Goal: Manage account settings

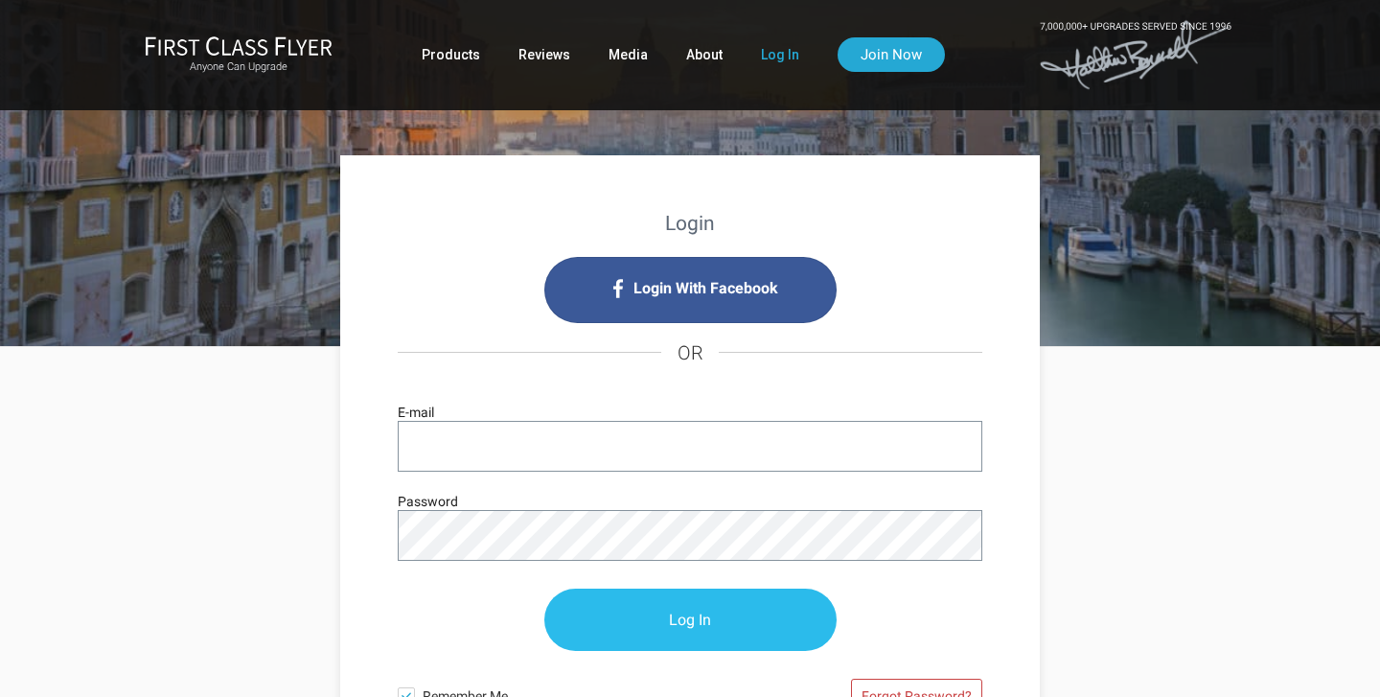
type input "[PERSON_NAME][EMAIL_ADDRESS][PERSON_NAME][DOMAIN_NAME]"
click at [700, 619] on input "Log In" at bounding box center [690, 620] width 292 height 62
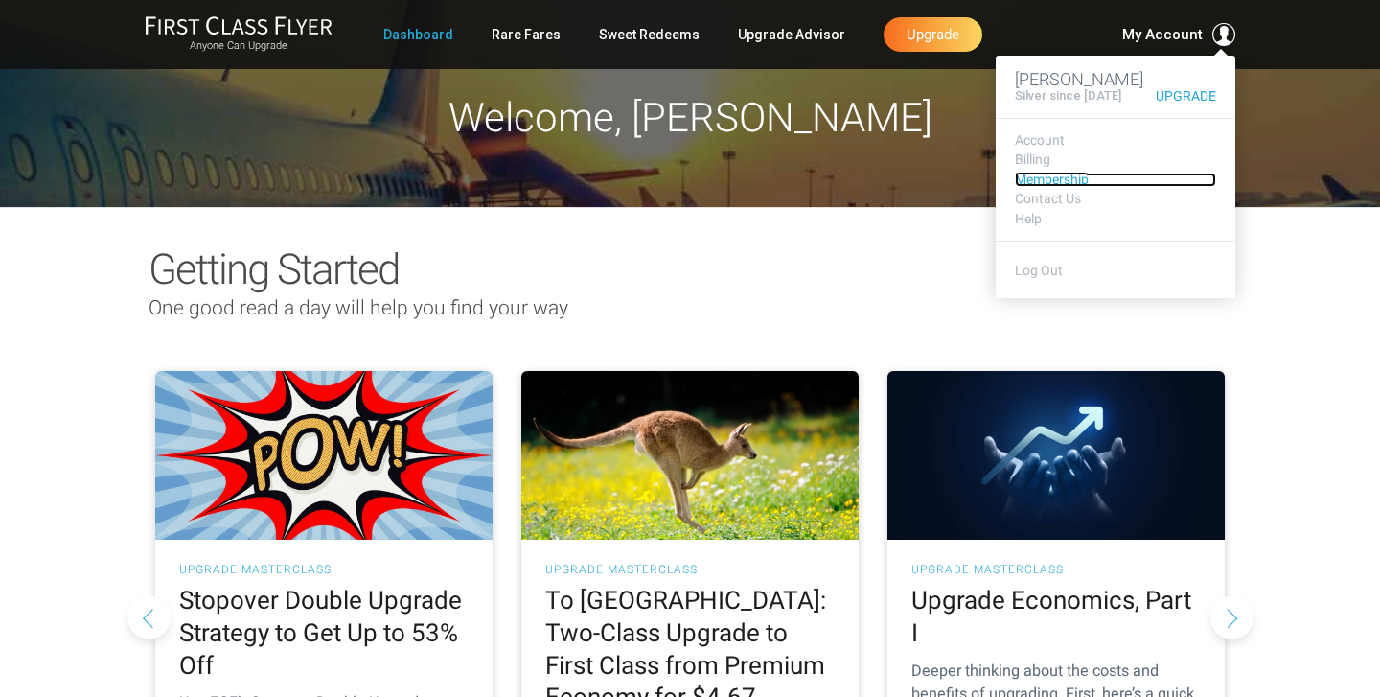
click at [1046, 187] on link "Membership" at bounding box center [1115, 180] width 201 height 14
click at [1039, 148] on link "Account" at bounding box center [1115, 140] width 201 height 14
click at [1055, 148] on link "Account" at bounding box center [1115, 140] width 201 height 14
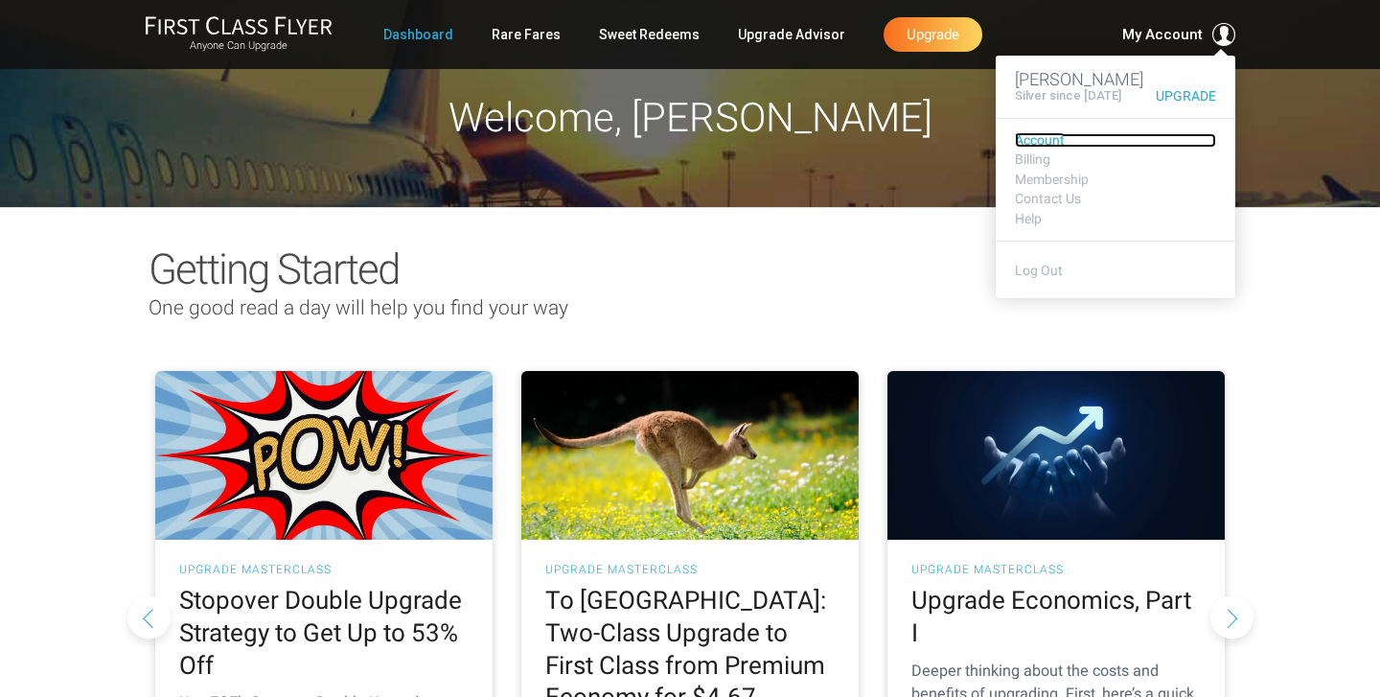
click at [1031, 148] on link "Account" at bounding box center [1115, 140] width 201 height 14
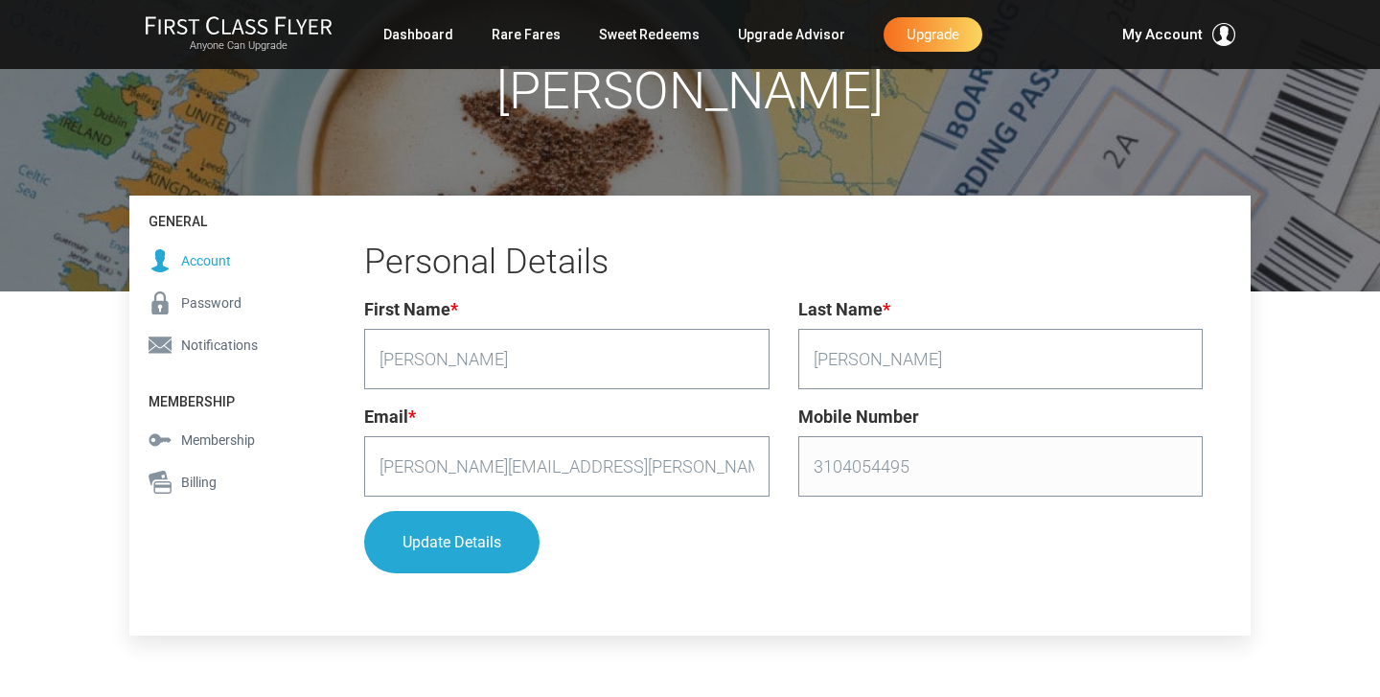
scroll to position [143, 0]
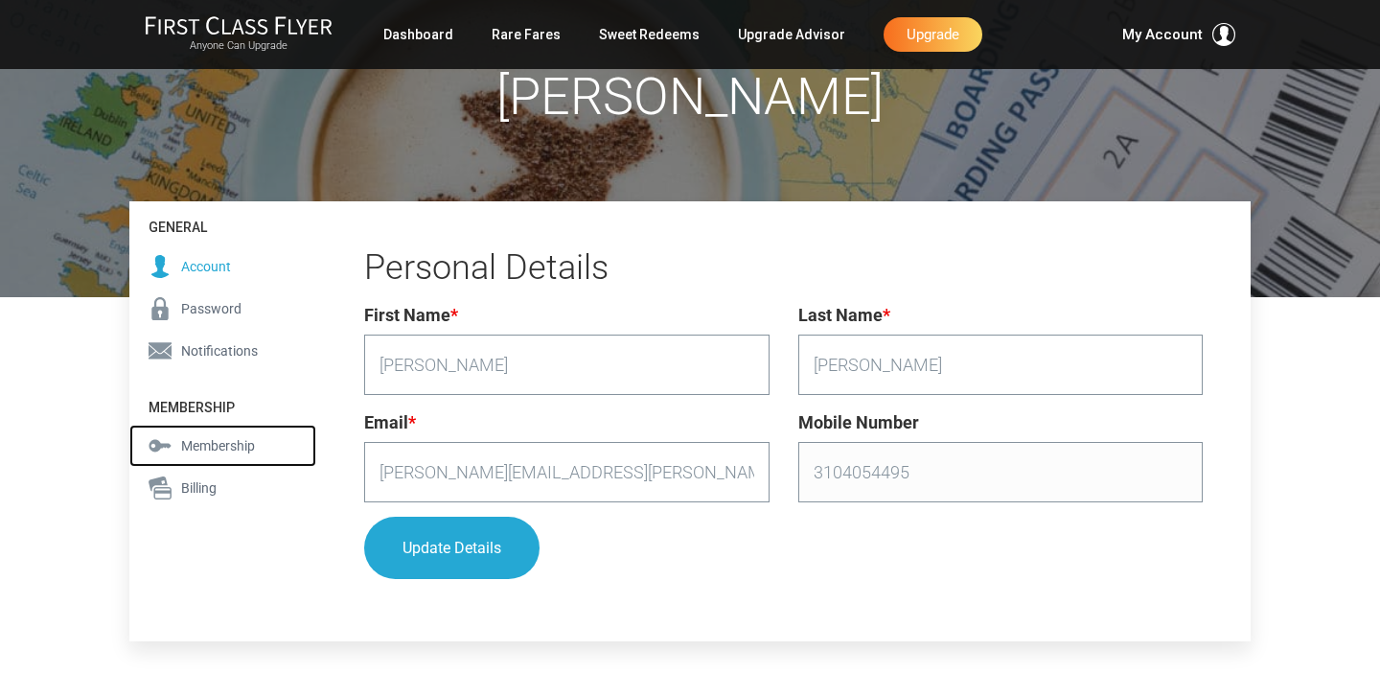
click at [236, 445] on span "Membership" at bounding box center [218, 445] width 74 height 21
click at [193, 489] on span "Billing" at bounding box center [198, 487] width 35 height 21
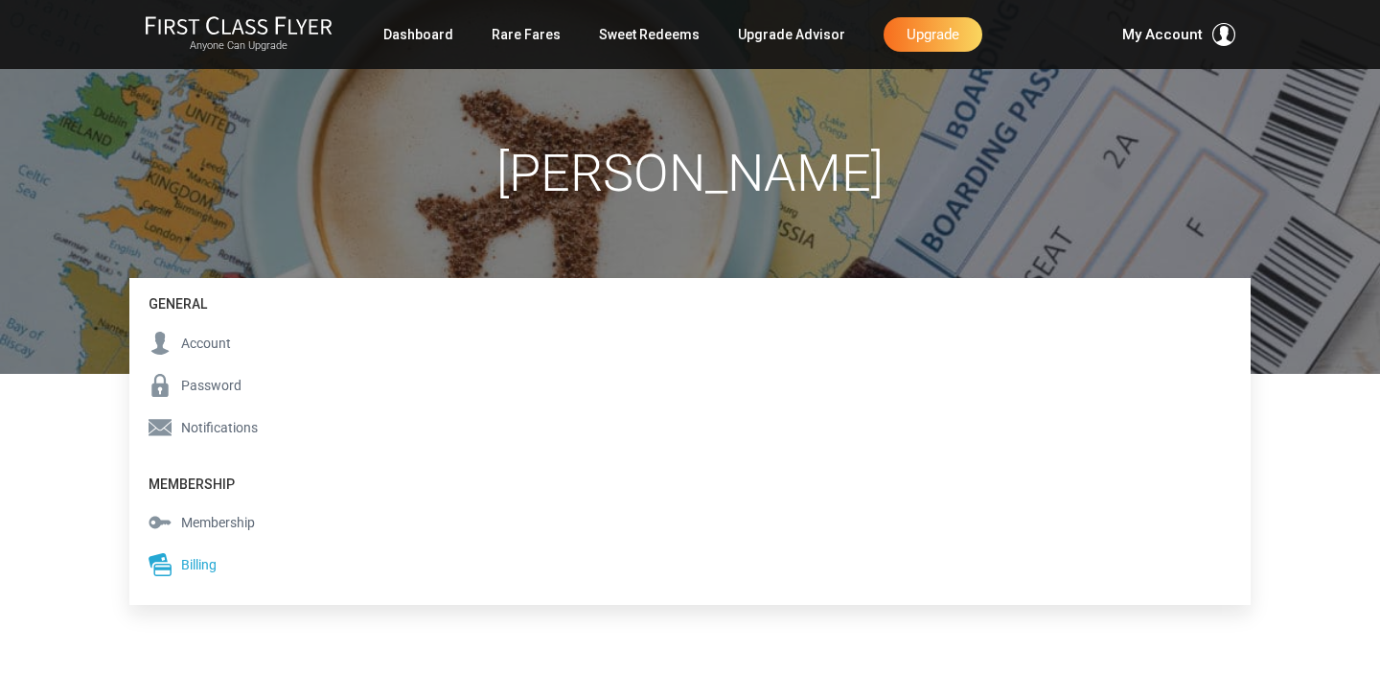
scroll to position [70, 0]
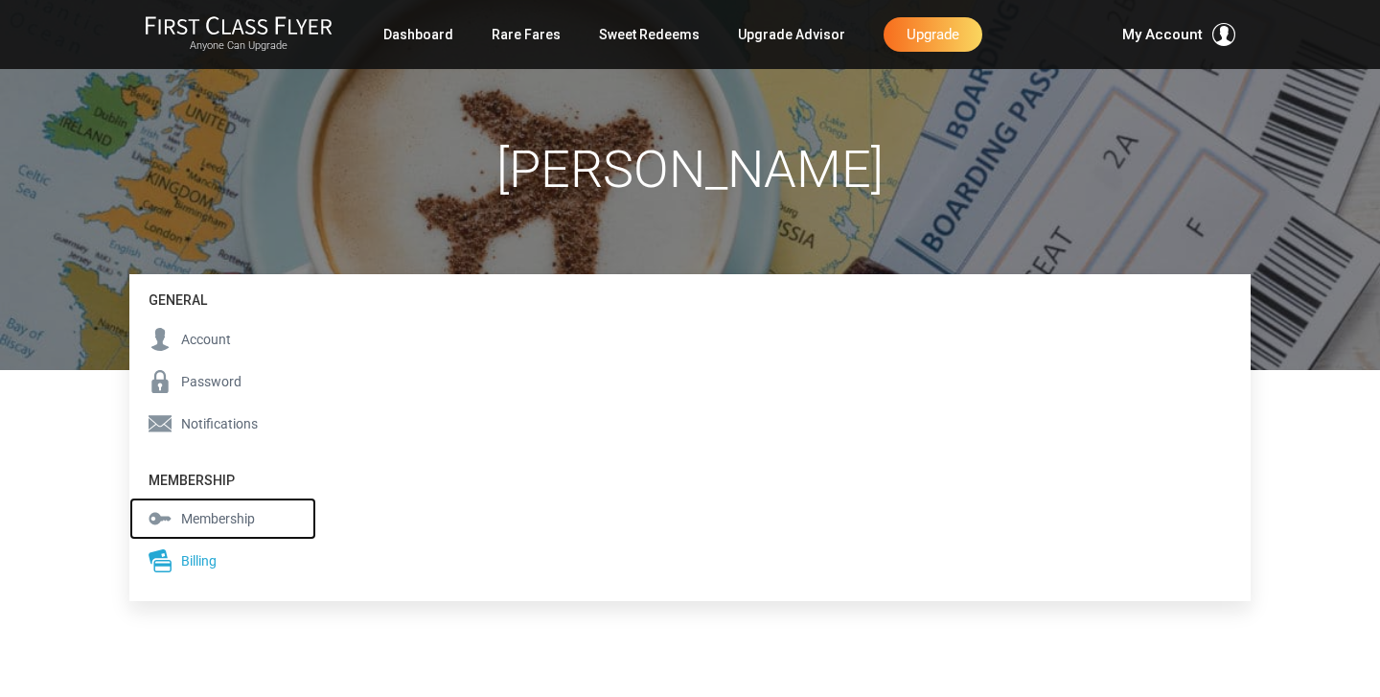
click at [202, 522] on span "Membership" at bounding box center [218, 518] width 74 height 21
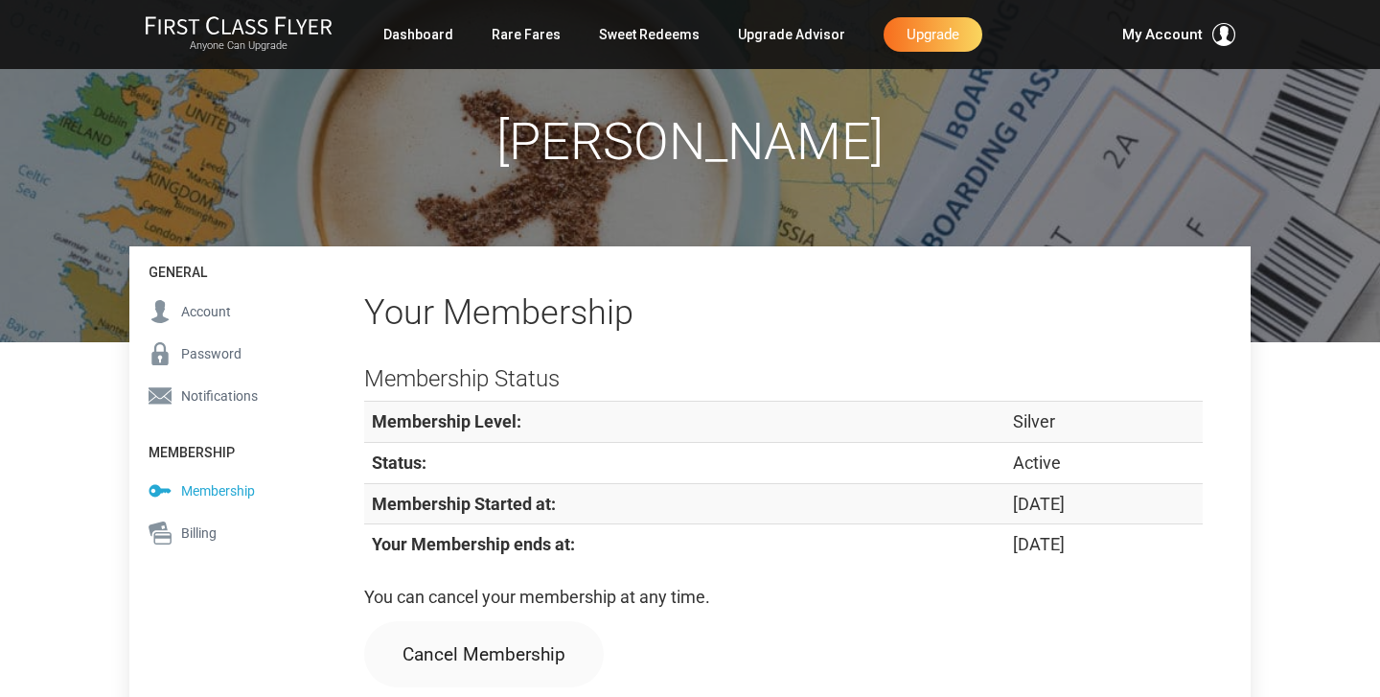
scroll to position [87, 0]
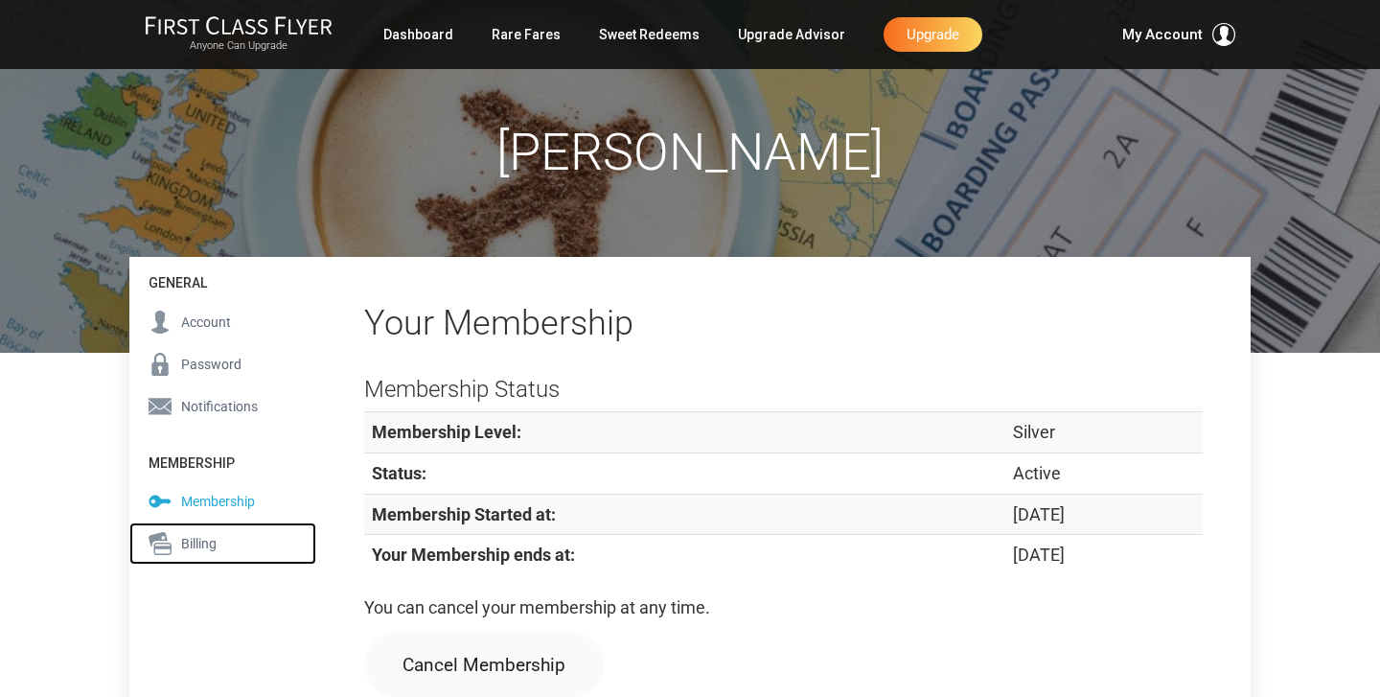
click at [196, 543] on span "Billing" at bounding box center [198, 543] width 35 height 21
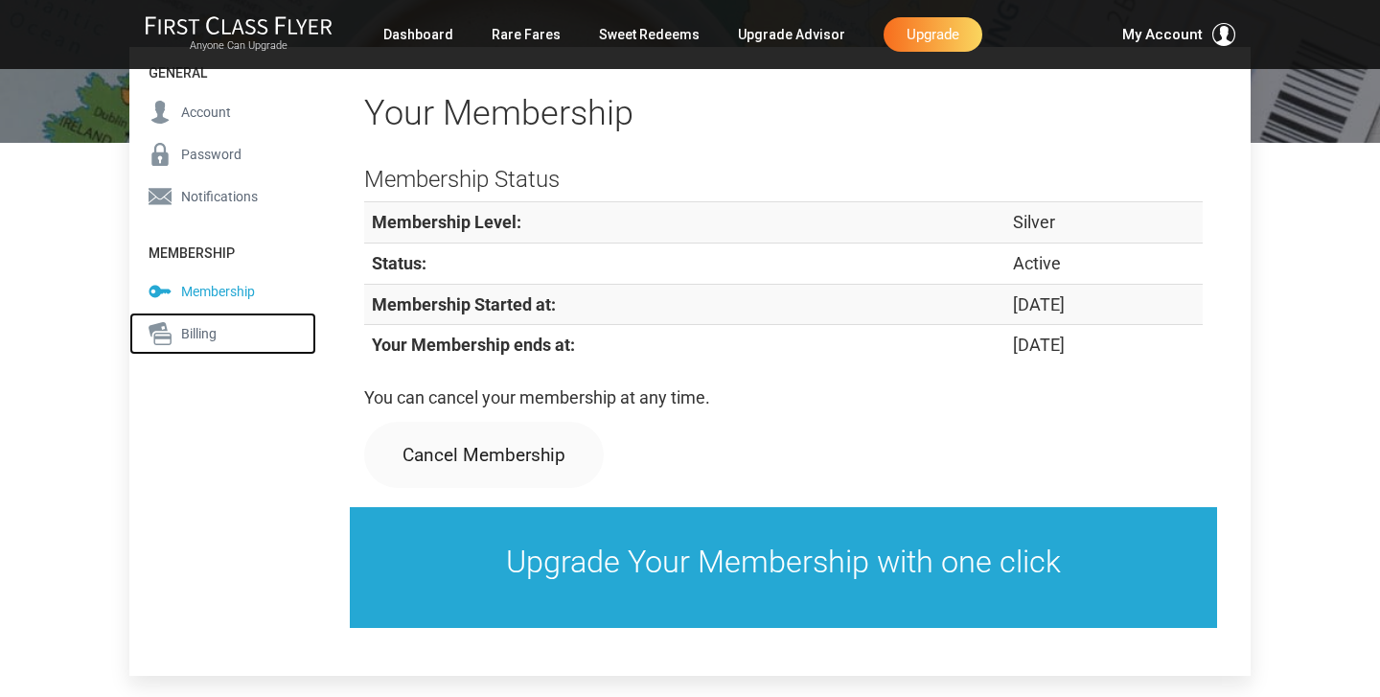
scroll to position [299, 0]
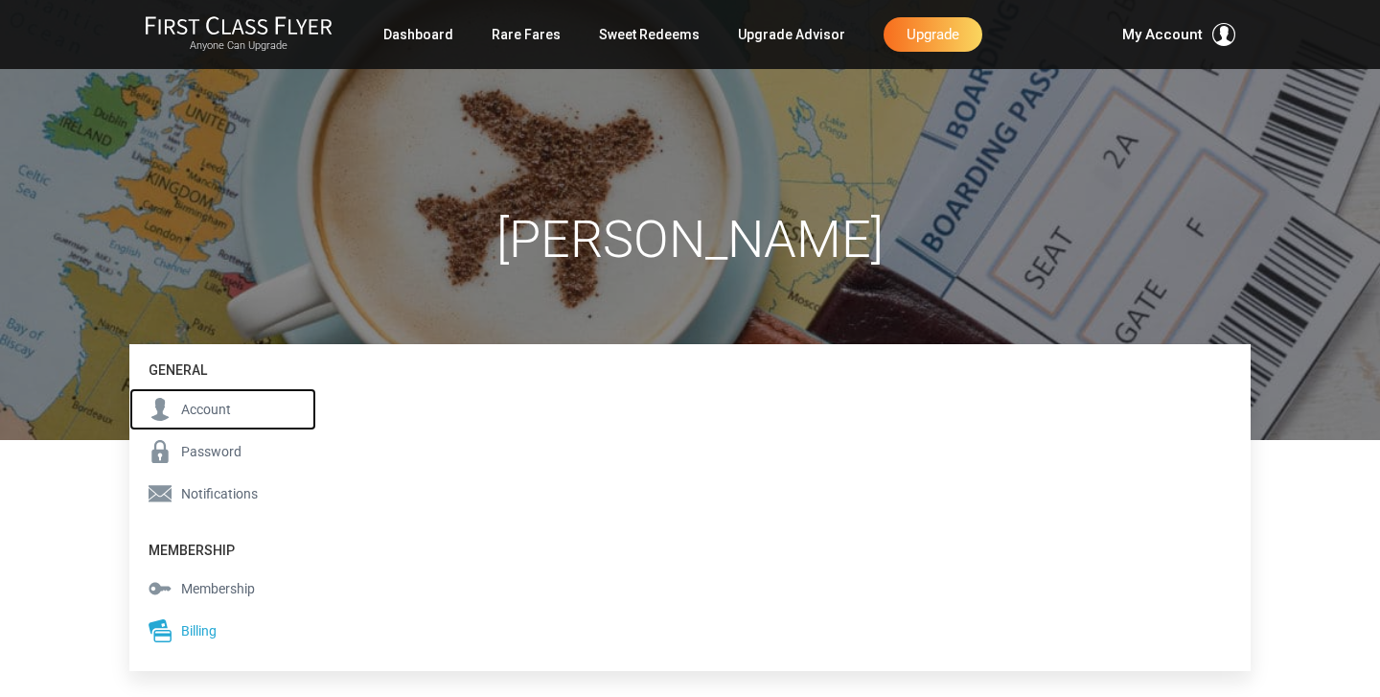
click at [208, 407] on span "Account" at bounding box center [206, 409] width 50 height 21
click at [220, 407] on span "Account" at bounding box center [206, 409] width 50 height 21
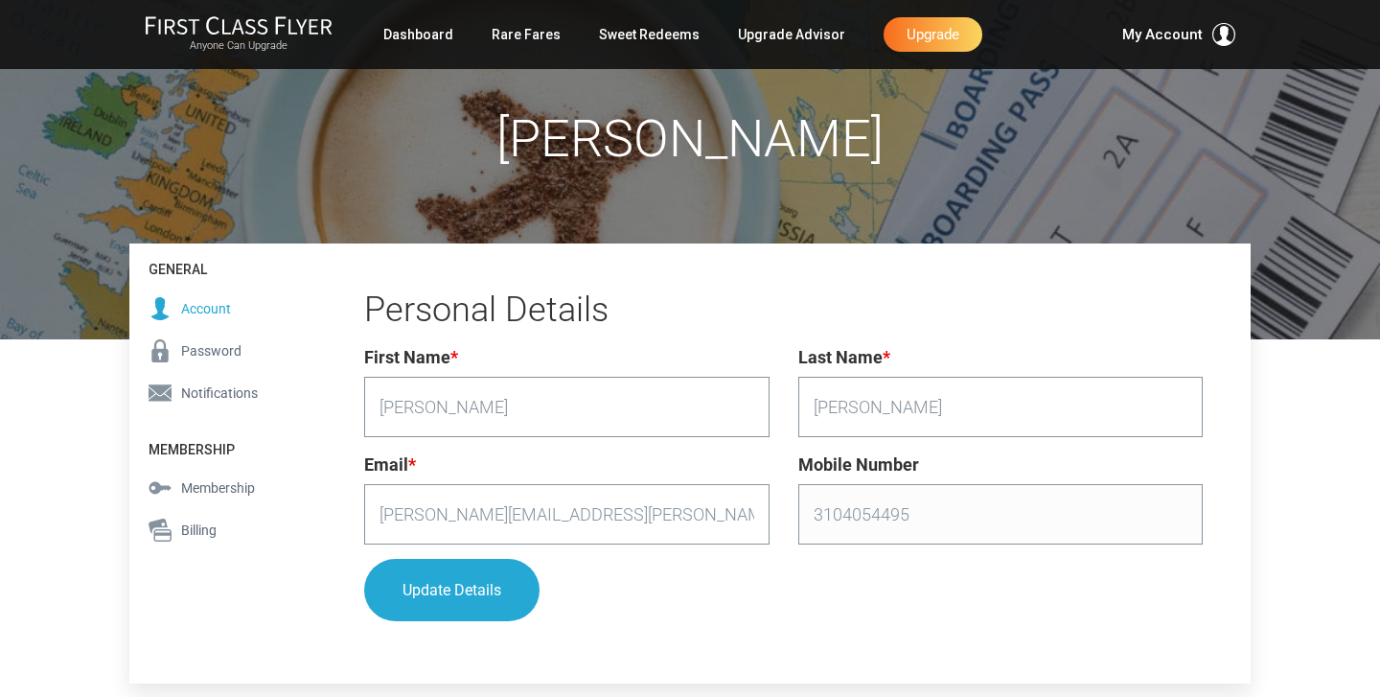
scroll to position [87, 0]
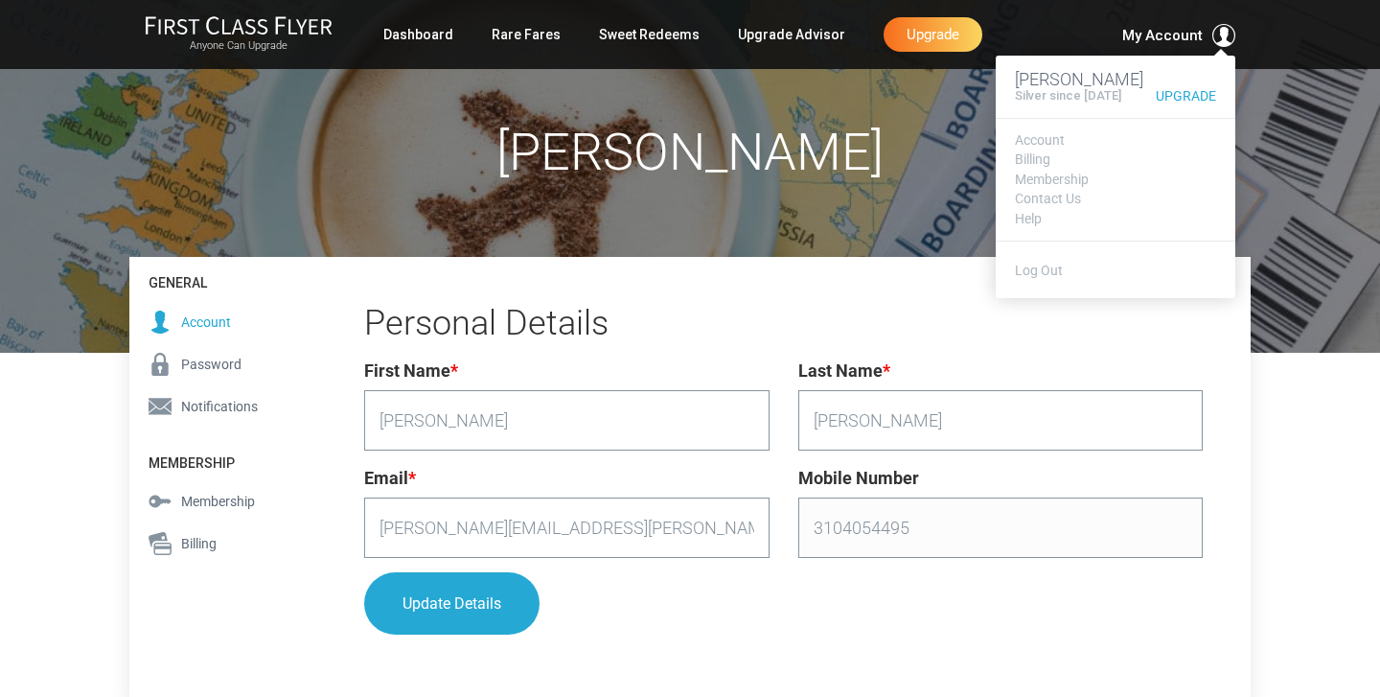
click at [1168, 35] on span "My Account" at bounding box center [1162, 35] width 81 height 23
click at [1041, 278] on link "Log Out" at bounding box center [1039, 270] width 48 height 15
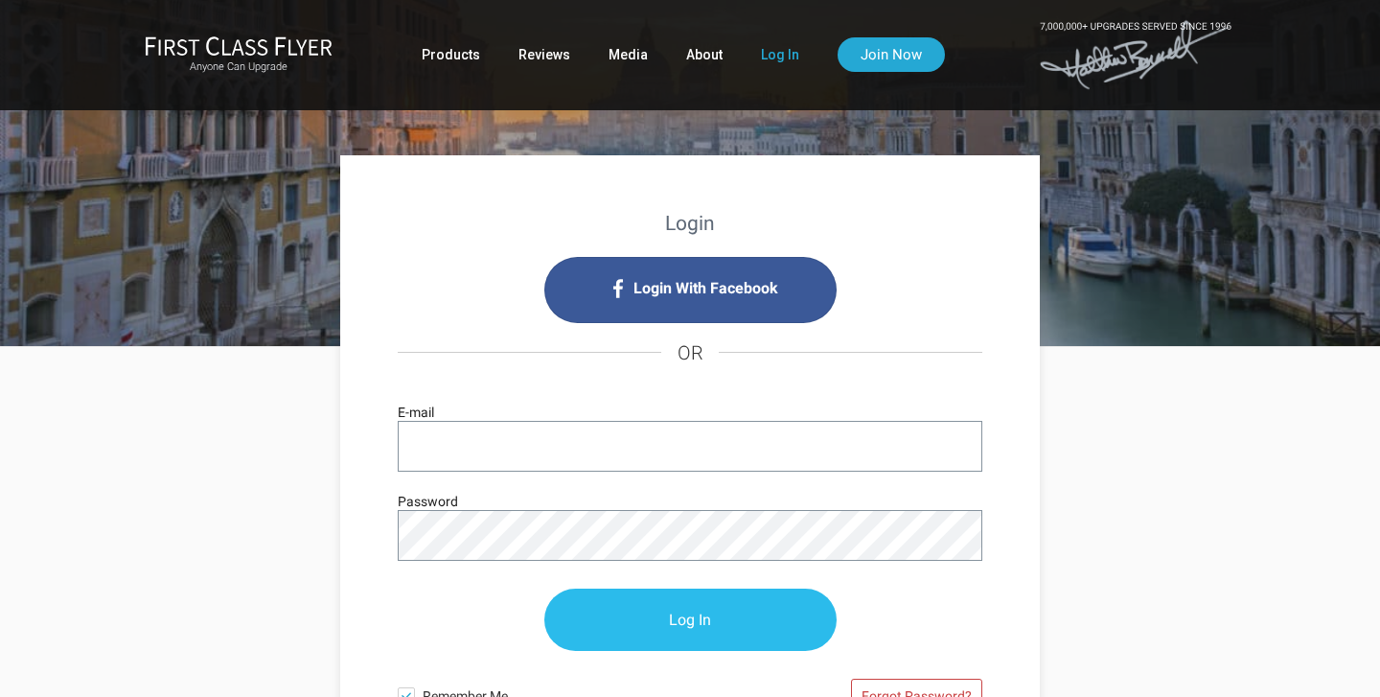
type input "[PERSON_NAME][EMAIL_ADDRESS][PERSON_NAME][DOMAIN_NAME]"
click at [721, 612] on input "Log In" at bounding box center [690, 620] width 292 height 62
click at [699, 618] on input "Log In" at bounding box center [690, 620] width 292 height 62
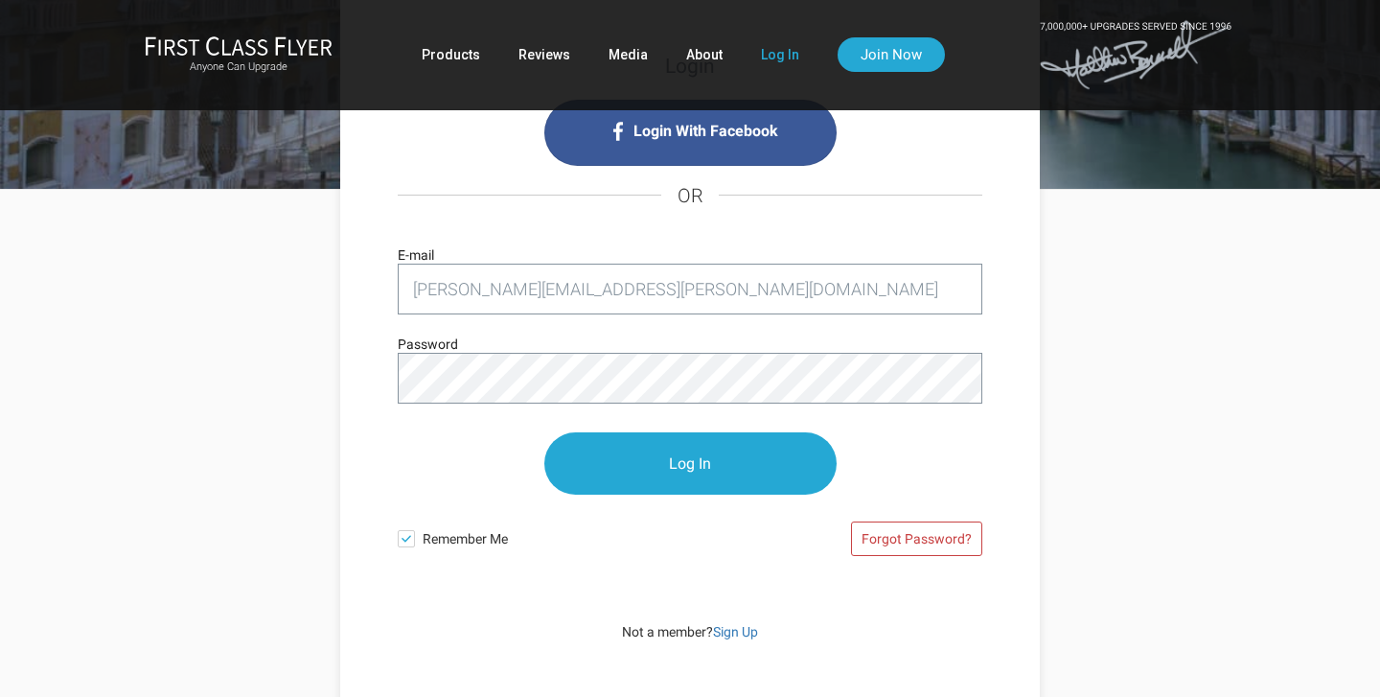
scroll to position [160, 0]
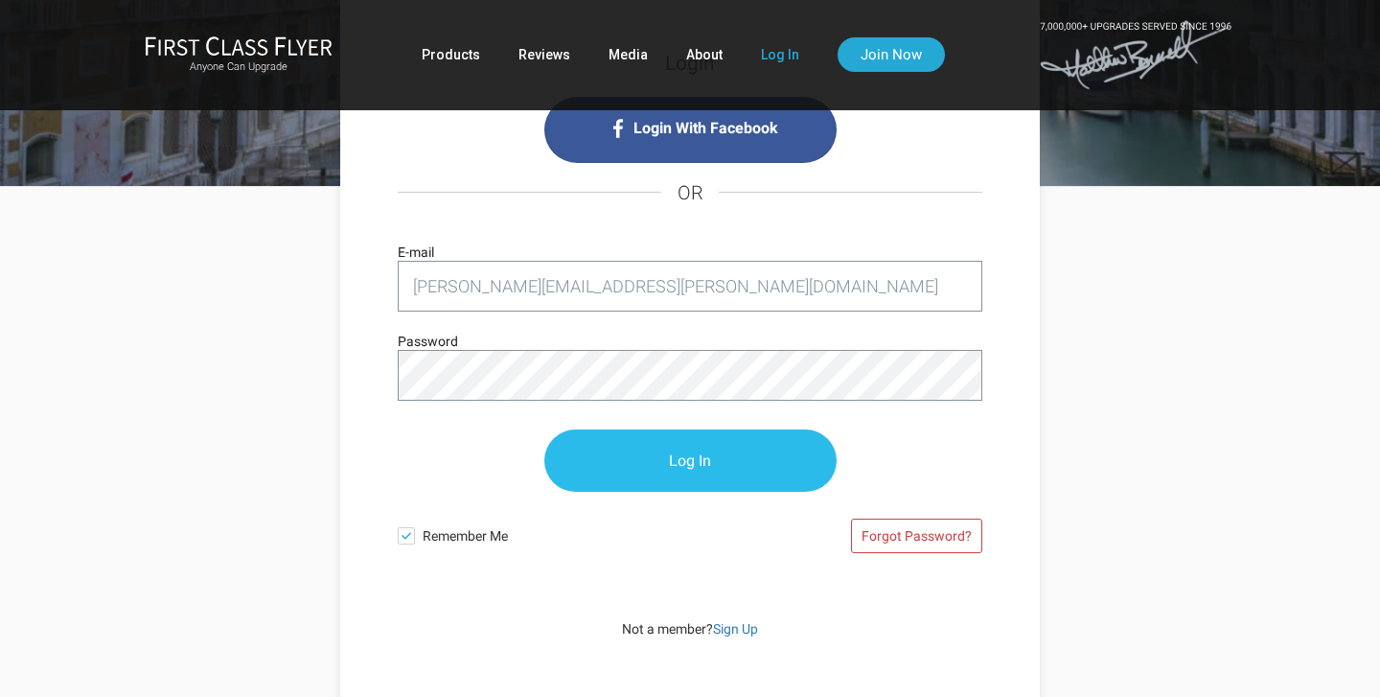
click at [700, 457] on input "Log In" at bounding box center [690, 460] width 292 height 62
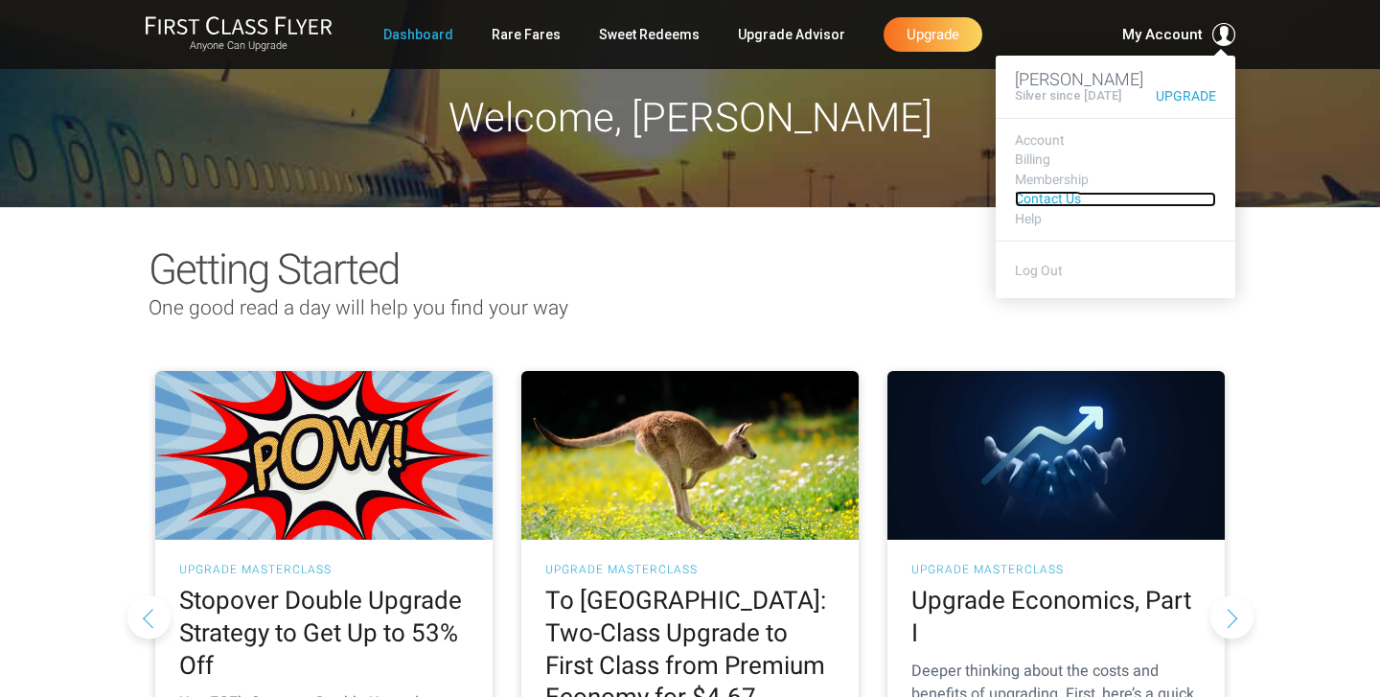
click at [1039, 206] on link "Contact Us" at bounding box center [1115, 199] width 201 height 14
click at [1029, 278] on link "Log Out" at bounding box center [1039, 270] width 48 height 15
